Goal: Find specific page/section

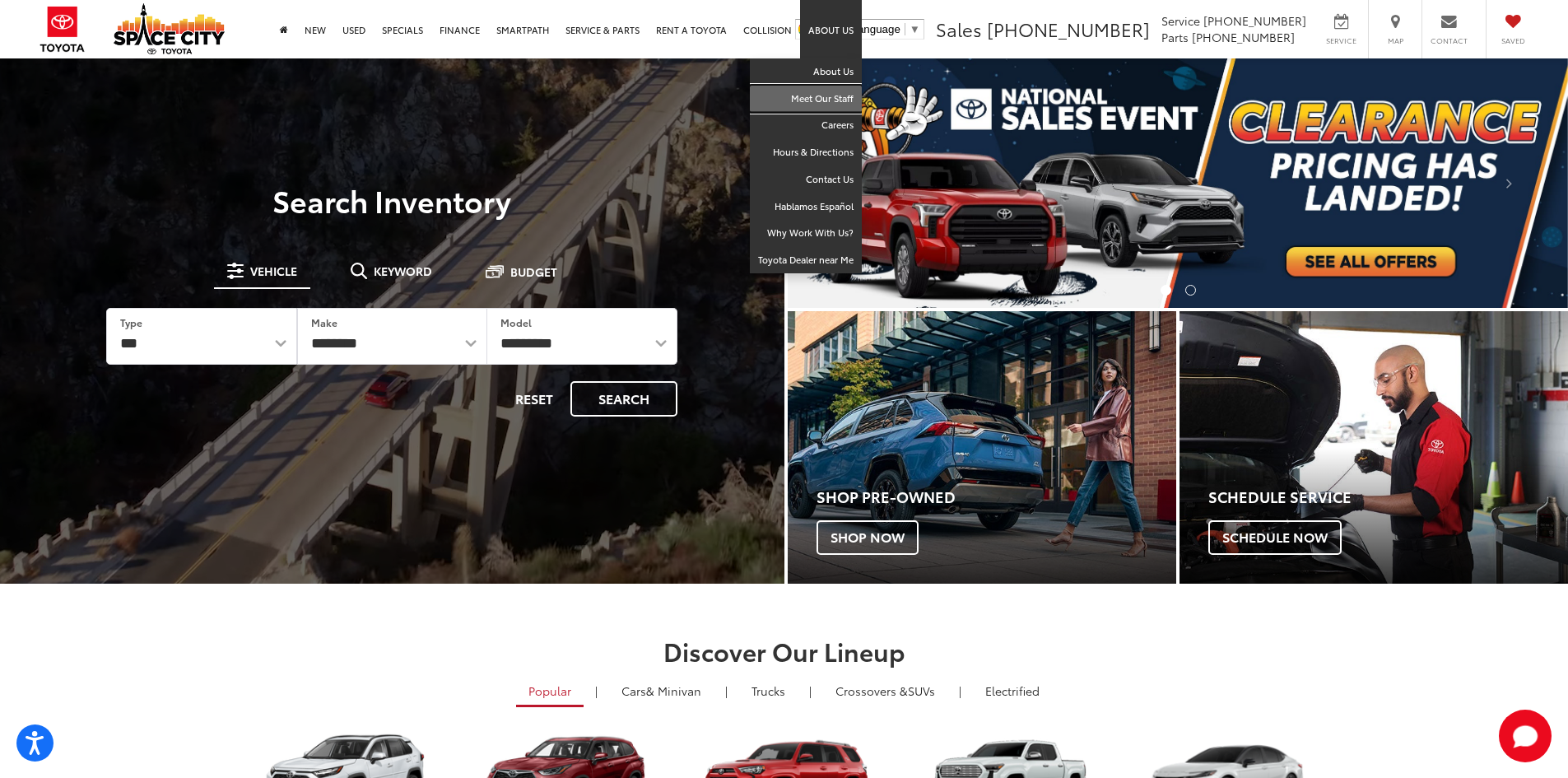
click at [828, 100] on link "Meet Our Staff" at bounding box center [806, 99] width 112 height 28
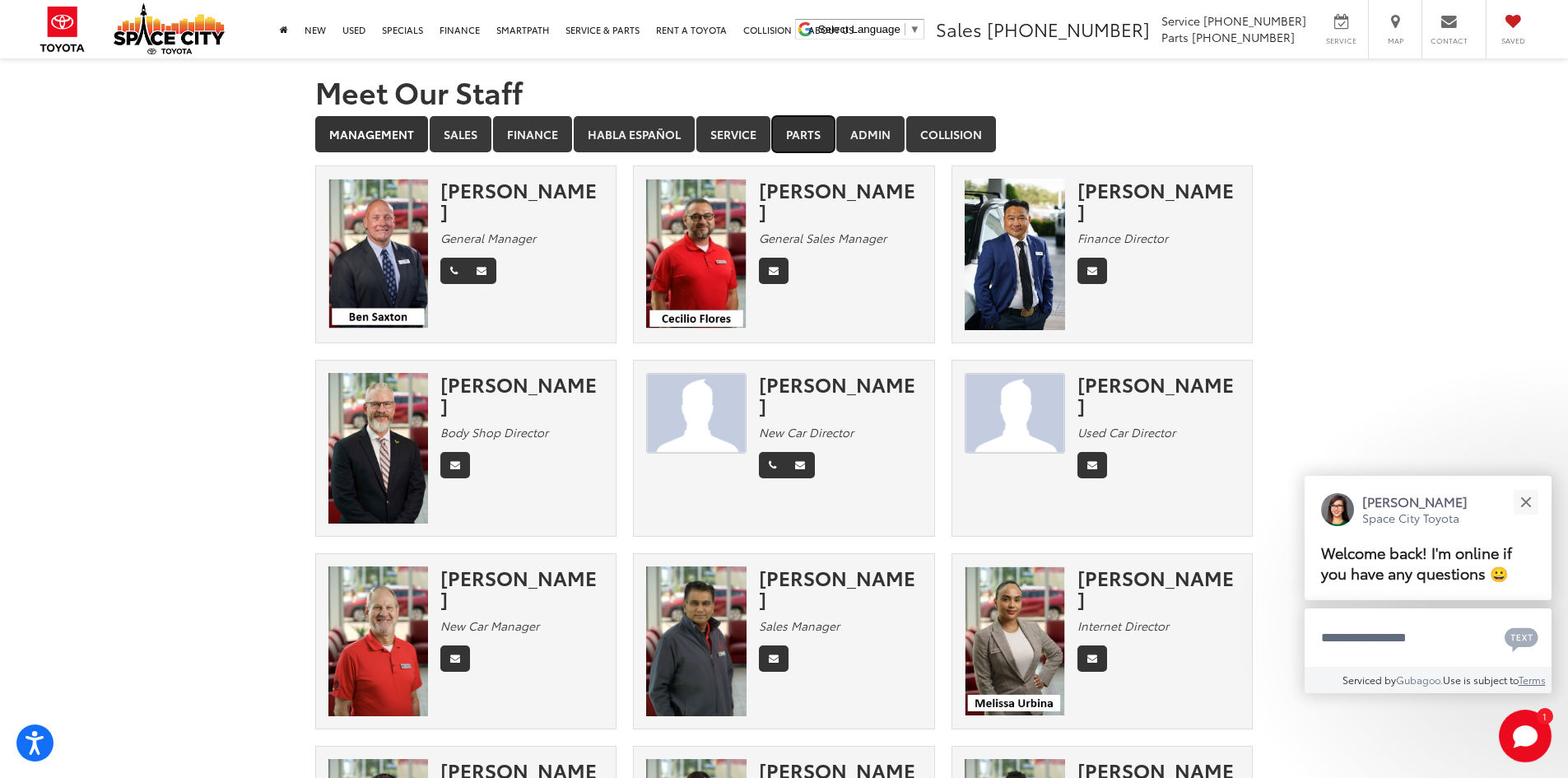
click at [801, 139] on link "Parts" at bounding box center [804, 134] width 63 height 36
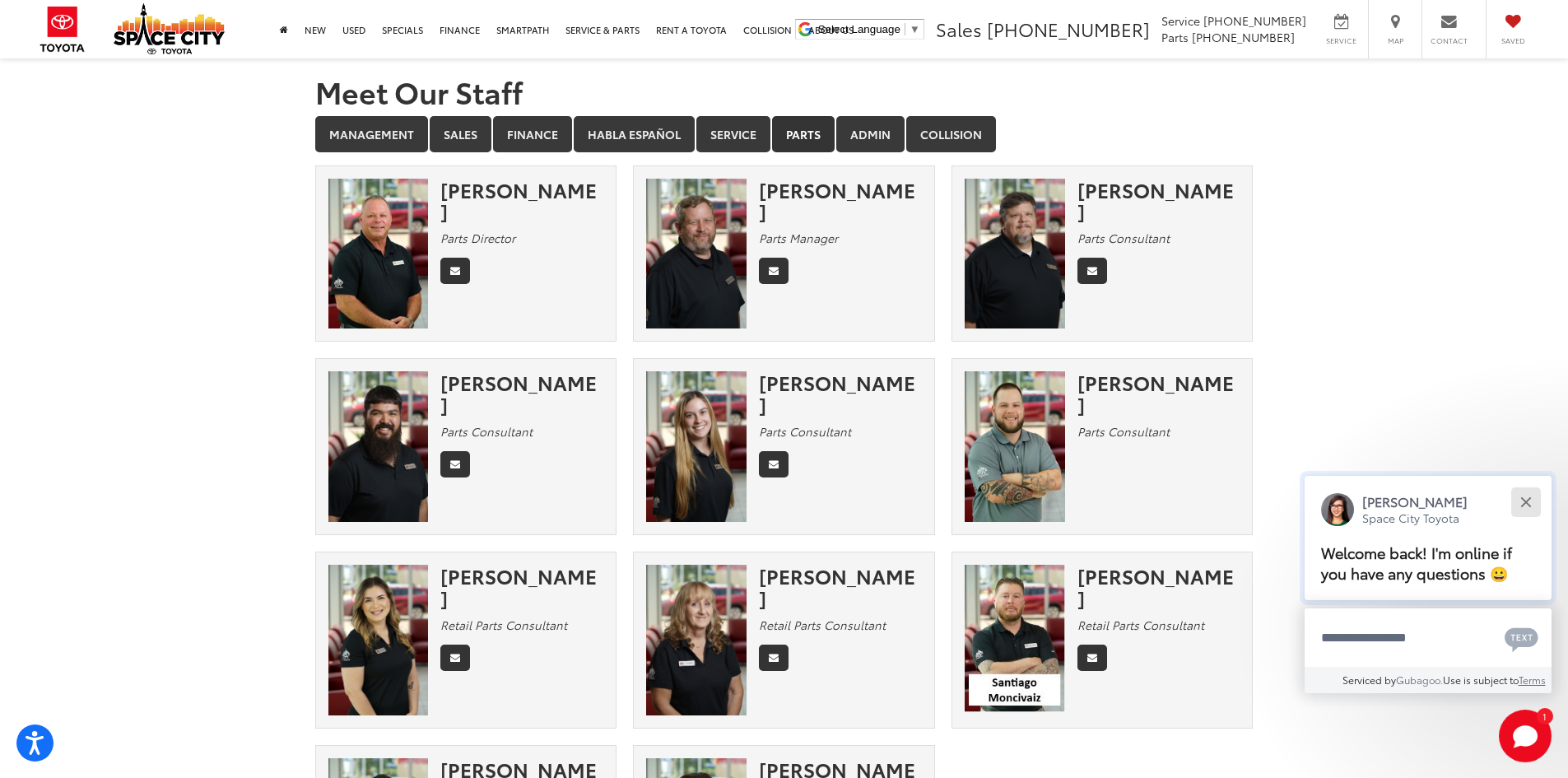
click at [1529, 505] on div "Close" at bounding box center [1525, 502] width 11 height 11
